Goal: Information Seeking & Learning: Learn about a topic

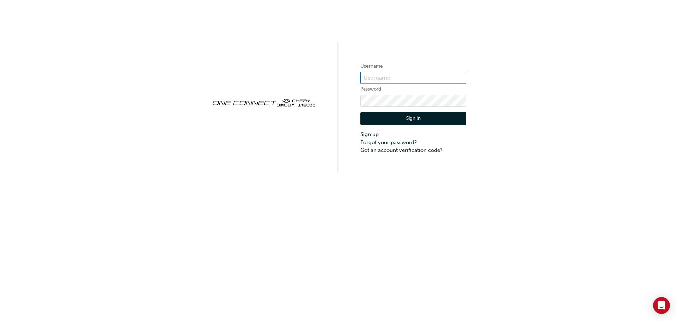
click at [373, 78] on input "text" at bounding box center [414, 78] width 106 height 12
type input "CHAU1684"
click button "Sign In" at bounding box center [414, 118] width 106 height 13
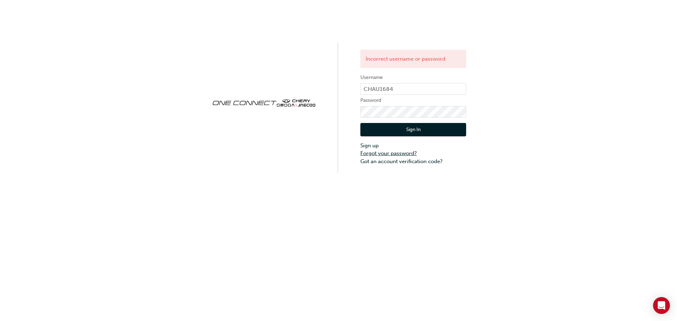
click at [394, 152] on link "Forgot your password?" at bounding box center [414, 154] width 106 height 8
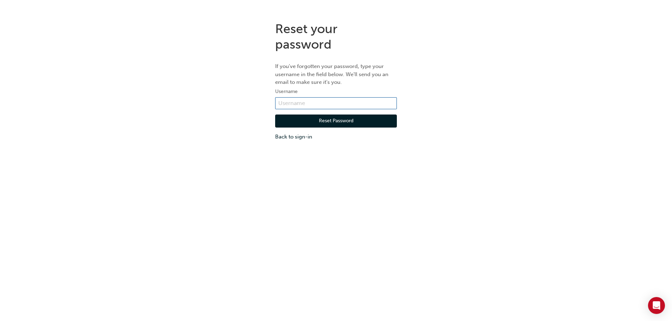
click at [329, 105] on input "text" at bounding box center [336, 103] width 122 height 12
type input "CHAU1684"
click at [320, 125] on button "Reset Password" at bounding box center [336, 121] width 122 height 13
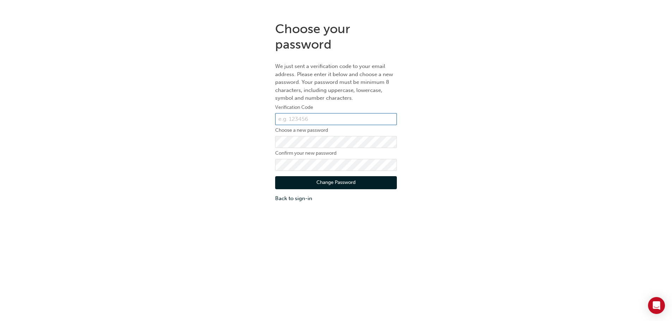
click at [312, 121] on input "text" at bounding box center [336, 119] width 122 height 12
click at [332, 126] on form "Verification Code Choose a new password Confirm your new password Change Passwo…" at bounding box center [336, 152] width 122 height 99
click at [338, 120] on input "text" at bounding box center [336, 119] width 122 height 12
click at [338, 115] on input "text" at bounding box center [336, 119] width 122 height 12
paste input "165961"
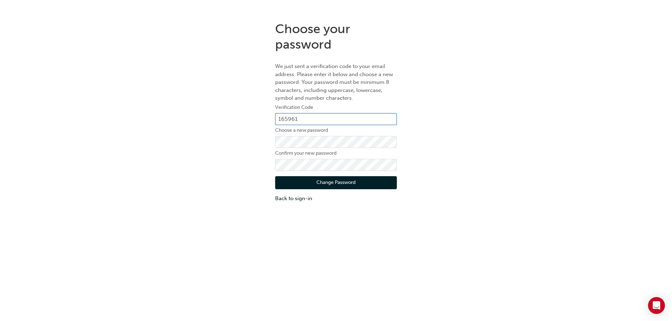
type input "165961"
click at [318, 180] on button "Change Password" at bounding box center [336, 182] width 122 height 13
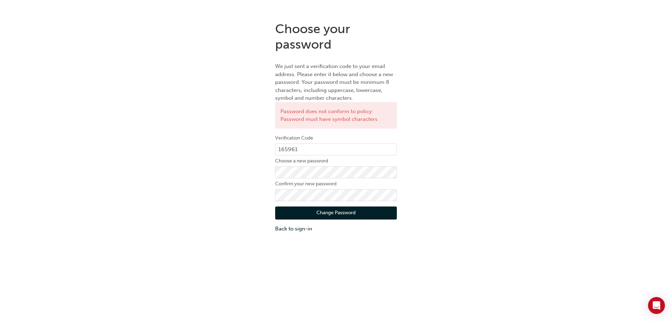
click at [319, 215] on button "Change Password" at bounding box center [336, 213] width 122 height 13
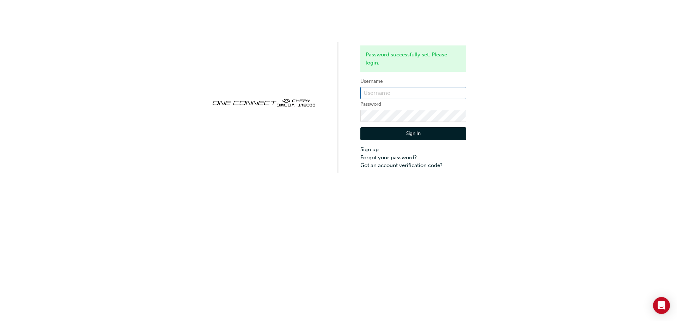
click at [398, 96] on input "text" at bounding box center [414, 93] width 106 height 12
type input "CHAU1684"
click at [395, 135] on button "Sign In" at bounding box center [414, 133] width 106 height 13
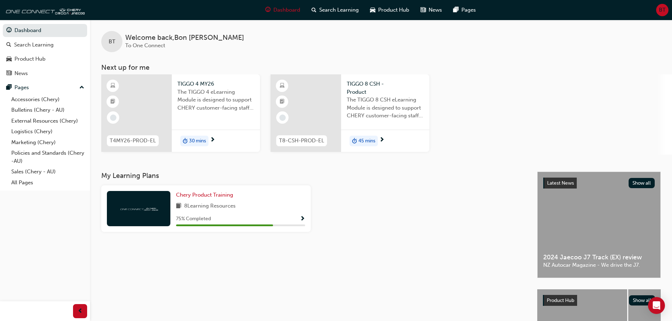
click at [203, 85] on span "TIGGO 4 MY26" at bounding box center [215, 84] width 77 height 8
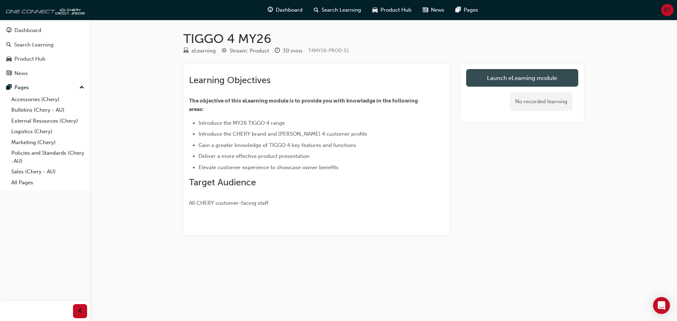
click at [498, 77] on link "Launch eLearning module" at bounding box center [522, 78] width 112 height 18
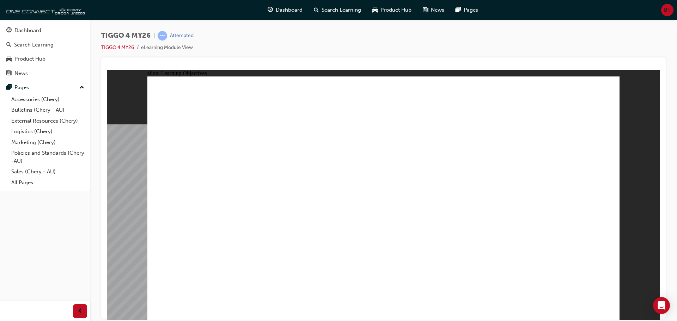
drag, startPoint x: 269, startPoint y: 258, endPoint x: 297, endPoint y: 259, distance: 29.0
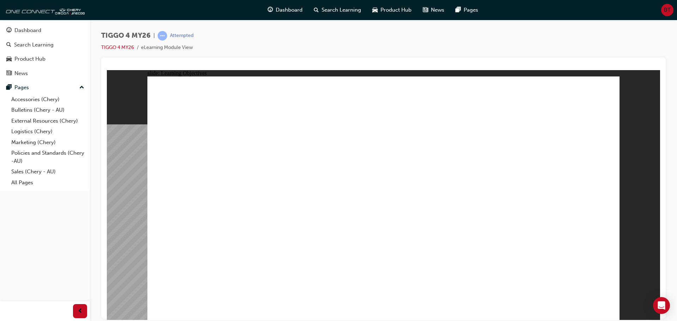
drag, startPoint x: 370, startPoint y: 266, endPoint x: 418, endPoint y: 266, distance: 48.3
drag, startPoint x: 504, startPoint y: 270, endPoint x: 549, endPoint y: 270, distance: 45.2
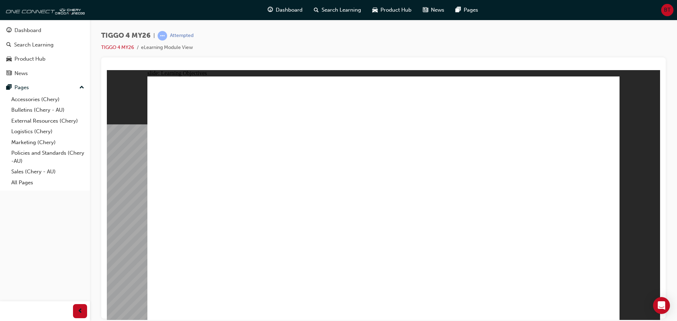
drag, startPoint x: 308, startPoint y: 194, endPoint x: 290, endPoint y: 186, distance: 19.9
drag, startPoint x: 208, startPoint y: 253, endPoint x: 204, endPoint y: 258, distance: 5.7
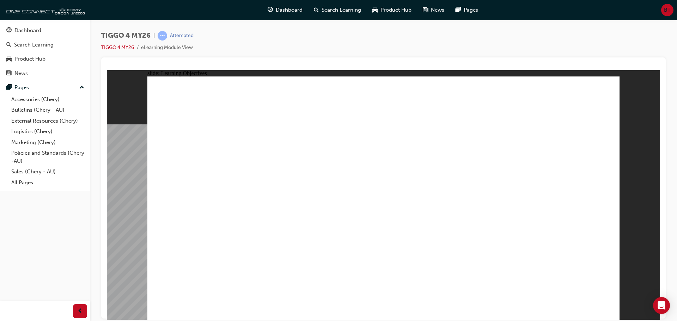
drag, startPoint x: 283, startPoint y: 276, endPoint x: 288, endPoint y: 275, distance: 5.0
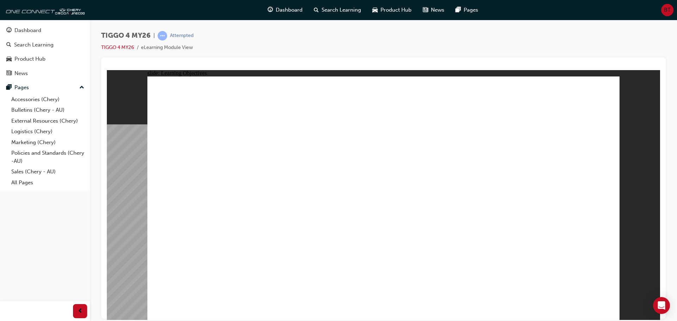
drag, startPoint x: 441, startPoint y: 268, endPoint x: 478, endPoint y: 272, distance: 37.3
drag, startPoint x: 478, startPoint y: 272, endPoint x: 534, endPoint y: 275, distance: 56.2
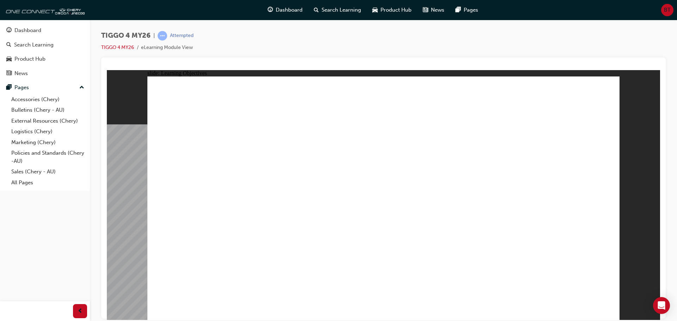
drag, startPoint x: 212, startPoint y: 168, endPoint x: 215, endPoint y: 179, distance: 11.5
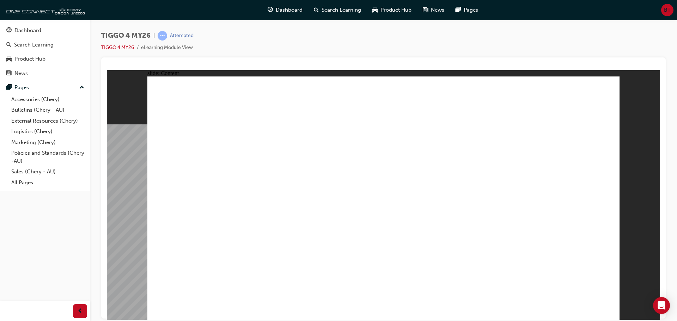
drag, startPoint x: 224, startPoint y: 189, endPoint x: 476, endPoint y: 227, distance: 254.8
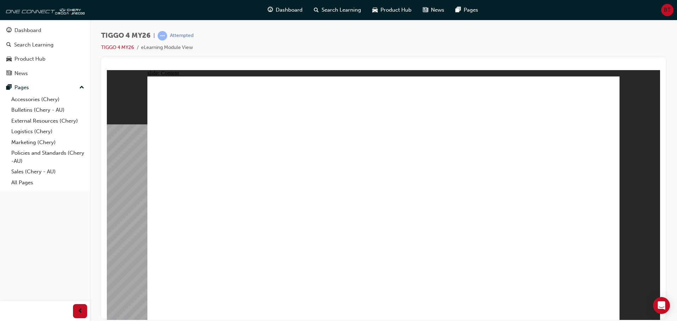
drag, startPoint x: 600, startPoint y: 307, endPoint x: 605, endPoint y: 308, distance: 5.7
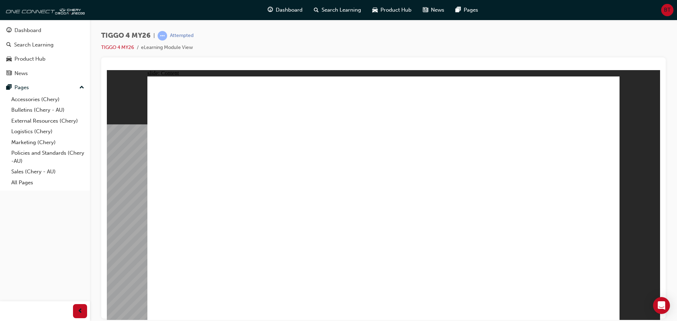
drag, startPoint x: 557, startPoint y: 211, endPoint x: 594, endPoint y: 290, distance: 86.8
drag, startPoint x: 255, startPoint y: 247, endPoint x: 336, endPoint y: 250, distance: 81.2
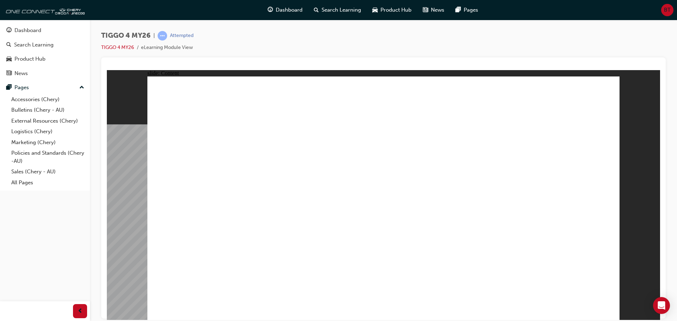
drag, startPoint x: 321, startPoint y: 184, endPoint x: 426, endPoint y: 154, distance: 108.9
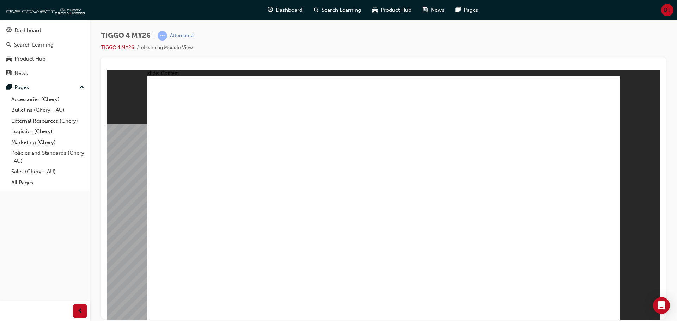
drag, startPoint x: 340, startPoint y: 209, endPoint x: 339, endPoint y: 198, distance: 11.0
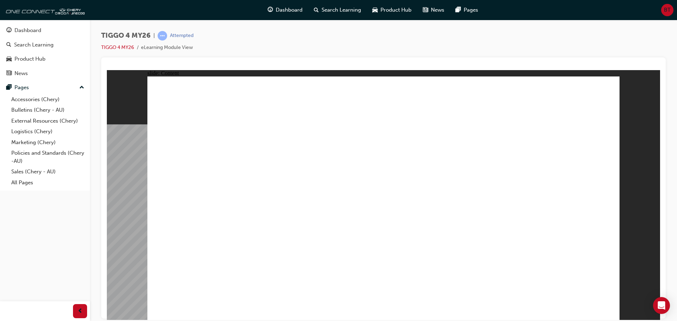
drag, startPoint x: 368, startPoint y: 160, endPoint x: 393, endPoint y: 161, distance: 25.4
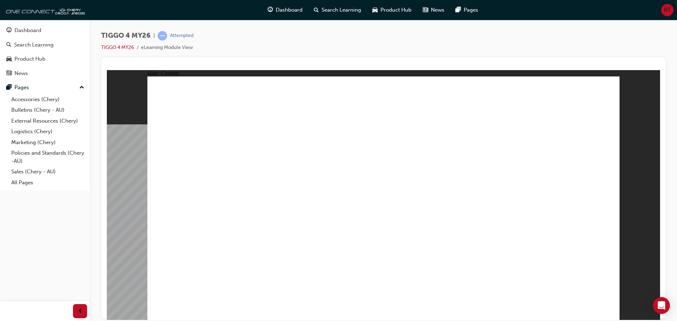
drag, startPoint x: 506, startPoint y: 195, endPoint x: 504, endPoint y: 186, distance: 9.1
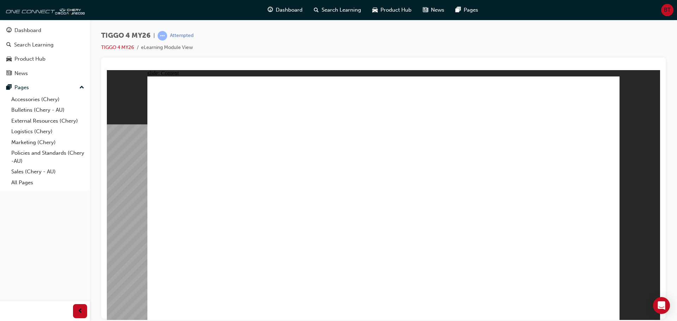
drag, startPoint x: 607, startPoint y: 309, endPoint x: 713, endPoint y: 390, distance: 134.0
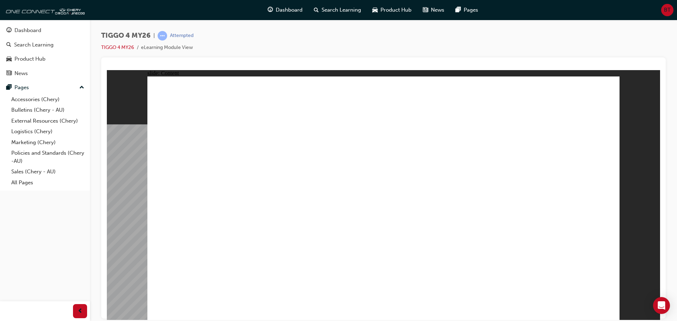
drag, startPoint x: 459, startPoint y: 120, endPoint x: 457, endPoint y: 123, distance: 4.0
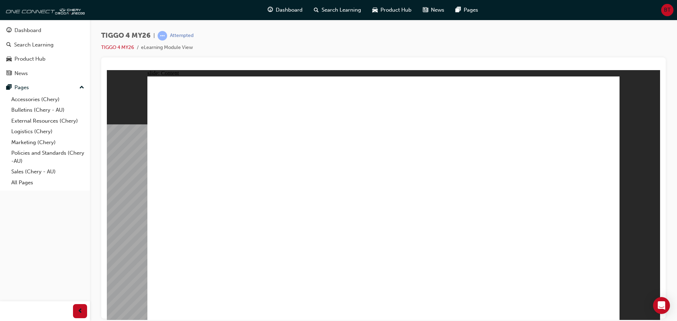
drag, startPoint x: 577, startPoint y: 176, endPoint x: 474, endPoint y: 250, distance: 127.0
drag, startPoint x: 452, startPoint y: 257, endPoint x: 392, endPoint y: 236, distance: 63.8
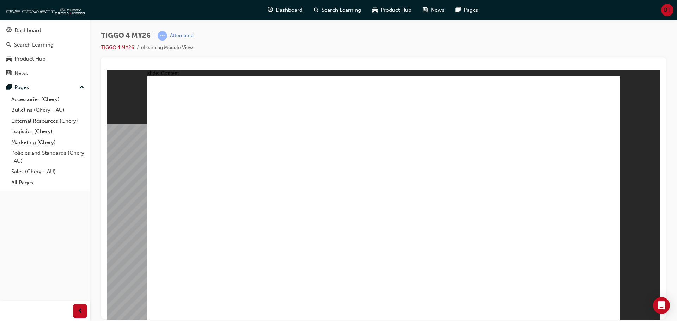
drag, startPoint x: 616, startPoint y: 79, endPoint x: 612, endPoint y: 80, distance: 5.1
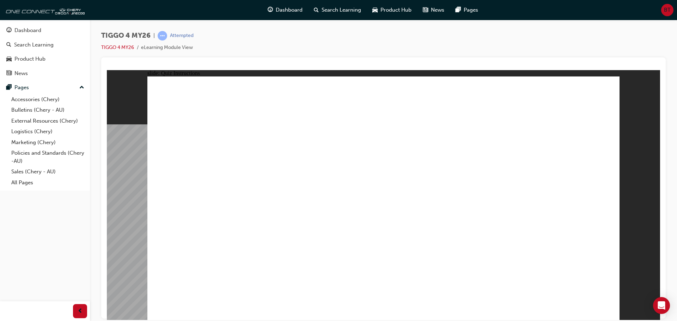
radio input "true"
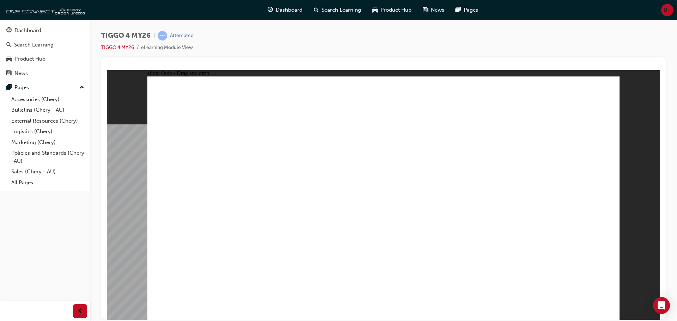
drag, startPoint x: 194, startPoint y: 158, endPoint x: 374, endPoint y: 249, distance: 200.9
drag, startPoint x: 301, startPoint y: 156, endPoint x: 296, endPoint y: 255, distance: 98.9
drag, startPoint x: 392, startPoint y: 156, endPoint x: 466, endPoint y: 247, distance: 117.4
drag, startPoint x: 479, startPoint y: 159, endPoint x: 209, endPoint y: 254, distance: 286.0
drag, startPoint x: 586, startPoint y: 162, endPoint x: 580, endPoint y: 264, distance: 102.1
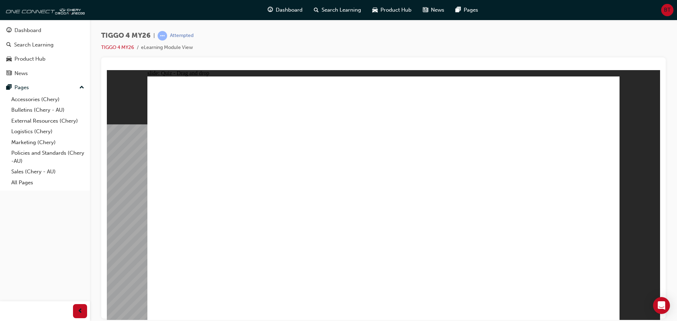
radio input "false"
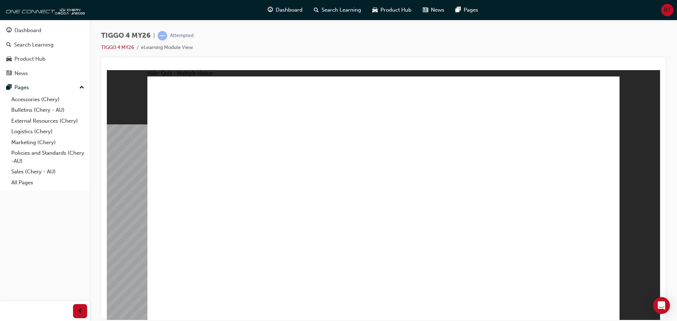
radio input "true"
drag, startPoint x: 315, startPoint y: 229, endPoint x: 315, endPoint y: 233, distance: 3.9
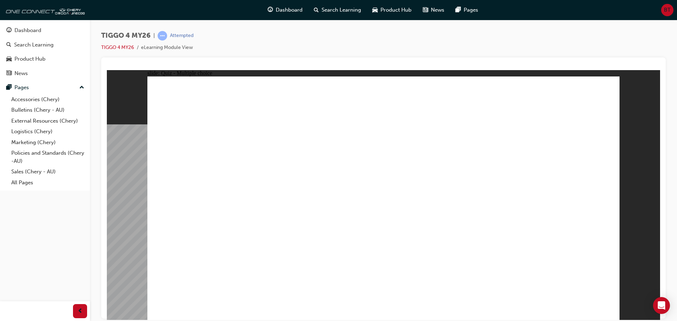
radio input "true"
drag, startPoint x: 205, startPoint y: 202, endPoint x: 517, endPoint y: 168, distance: 314.2
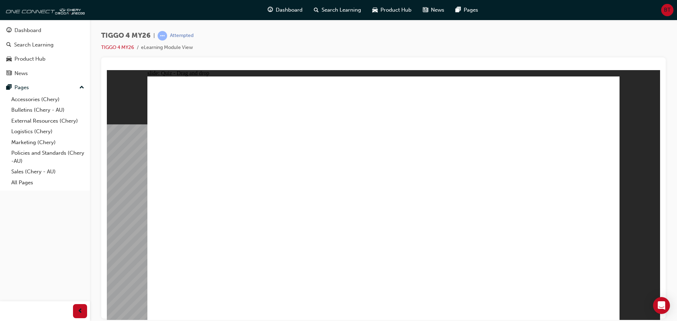
drag, startPoint x: 283, startPoint y: 201, endPoint x: 514, endPoint y: 196, distance: 230.8
drag, startPoint x: 310, startPoint y: 227, endPoint x: 552, endPoint y: 206, distance: 243.0
drag, startPoint x: 331, startPoint y: 215, endPoint x: 388, endPoint y: 197, distance: 59.0
drag, startPoint x: 213, startPoint y: 256, endPoint x: 470, endPoint y: 214, distance: 260.7
drag, startPoint x: 295, startPoint y: 180, endPoint x: 413, endPoint y: 170, distance: 118.3
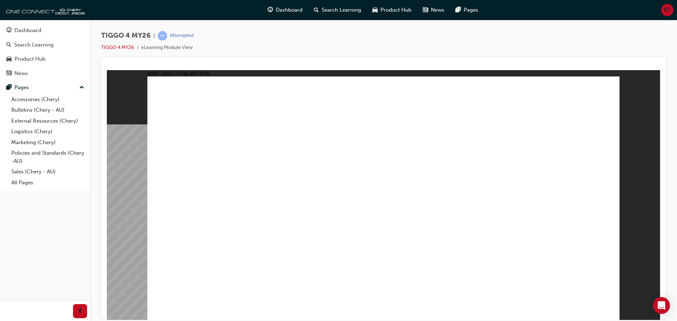
drag, startPoint x: 222, startPoint y: 183, endPoint x: 450, endPoint y: 213, distance: 229.9
radio input "true"
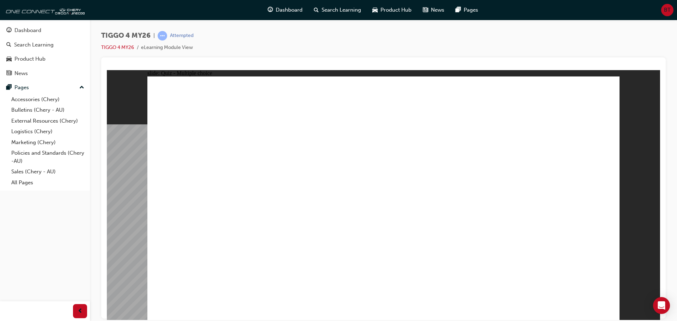
radio input "true"
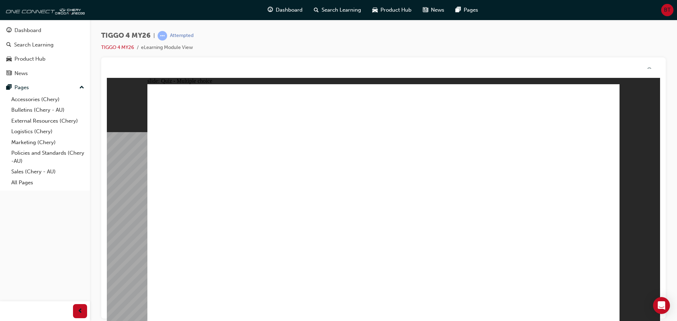
drag, startPoint x: 381, startPoint y: 244, endPoint x: 382, endPoint y: 238, distance: 5.7
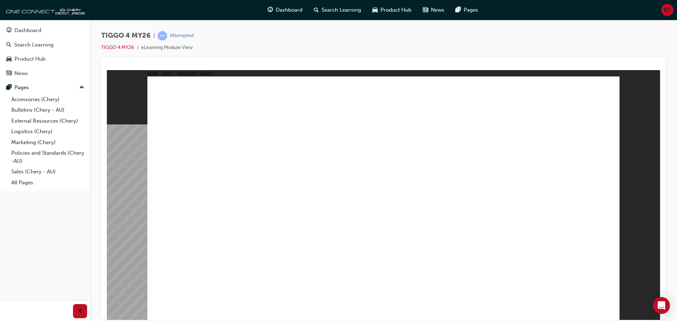
radio input "true"
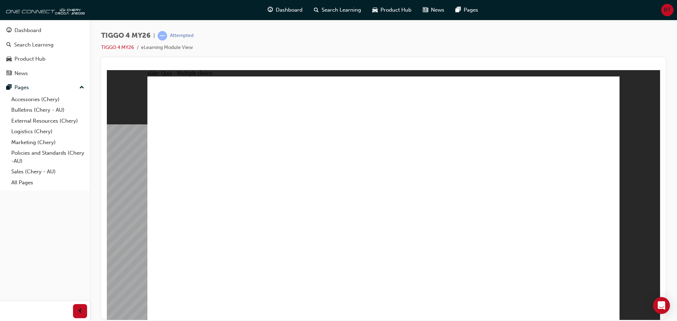
radio input "true"
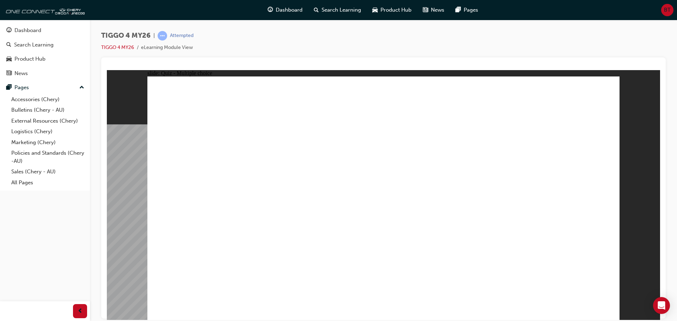
radio input "true"
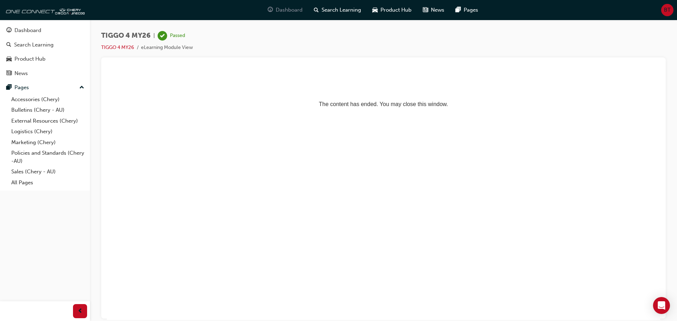
click at [275, 7] on div "Dashboard" at bounding box center [285, 10] width 46 height 14
